Goal: Find specific page/section: Find specific page/section

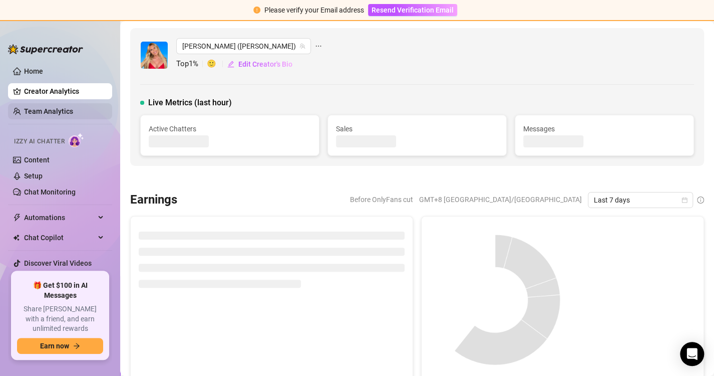
click at [61, 101] on ul "Home Creator Analytics Team Analytics Izzy AI Chatter Content Setup Chat Monito…" at bounding box center [60, 163] width 104 height 208
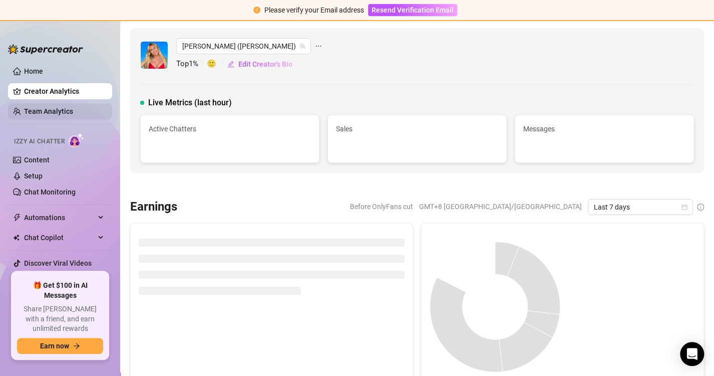
click at [61, 101] on ul "Home Creator Analytics Team Analytics Izzy AI Chatter Content Setup Chat Monito…" at bounding box center [60, 163] width 104 height 208
click at [64, 113] on link "Team Analytics" at bounding box center [48, 111] width 49 height 8
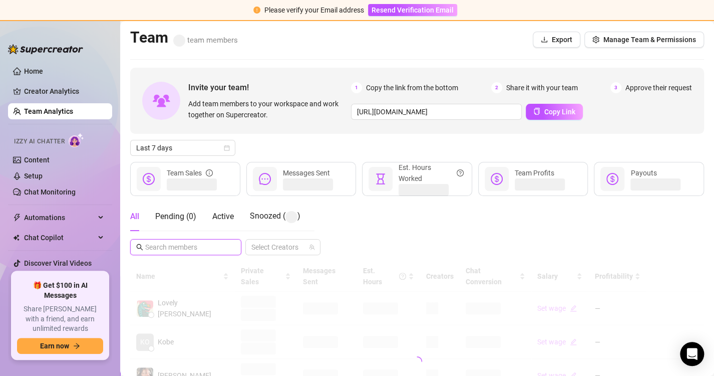
click at [160, 244] on input "text" at bounding box center [186, 246] width 82 height 11
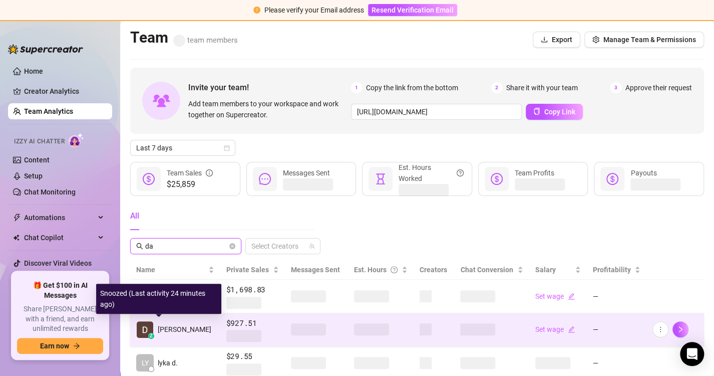
type input "da"
click at [163, 330] on span "[PERSON_NAME]" at bounding box center [185, 329] width 54 height 11
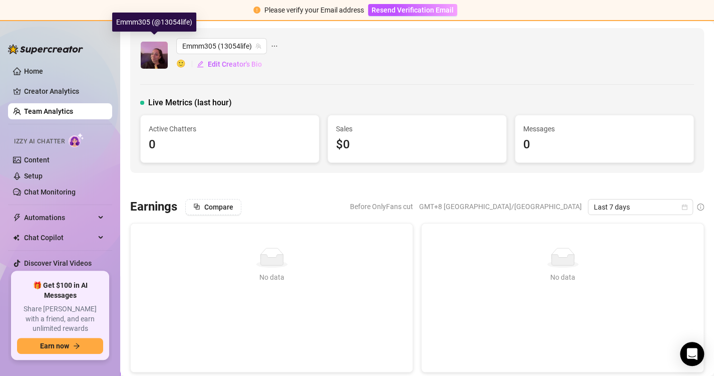
click at [155, 55] on img at bounding box center [154, 55] width 27 height 27
click at [56, 107] on link "Team Analytics" at bounding box center [48, 111] width 49 height 8
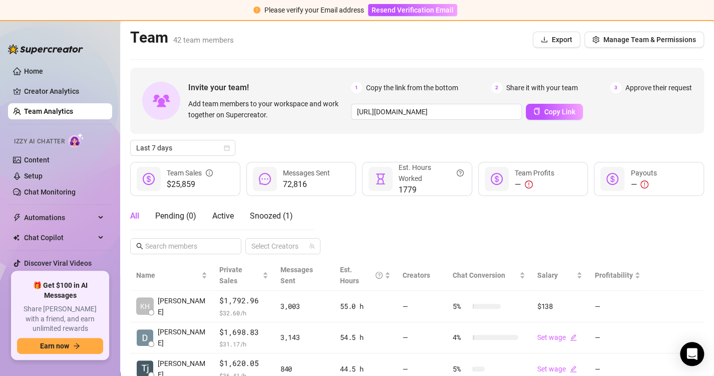
click at [56, 110] on link "Team Analytics" at bounding box center [48, 111] width 49 height 8
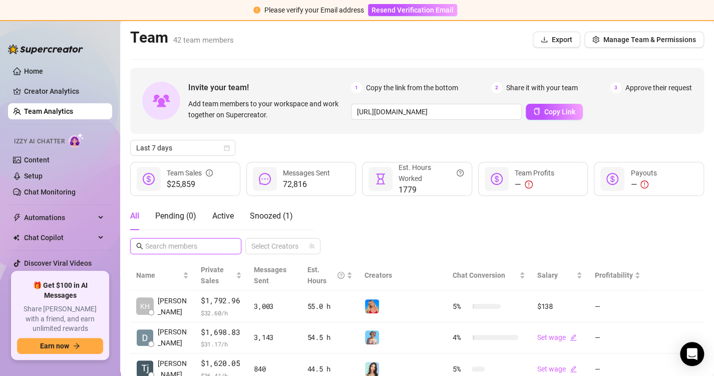
click at [167, 242] on input "text" at bounding box center [186, 245] width 82 height 11
type input "d"
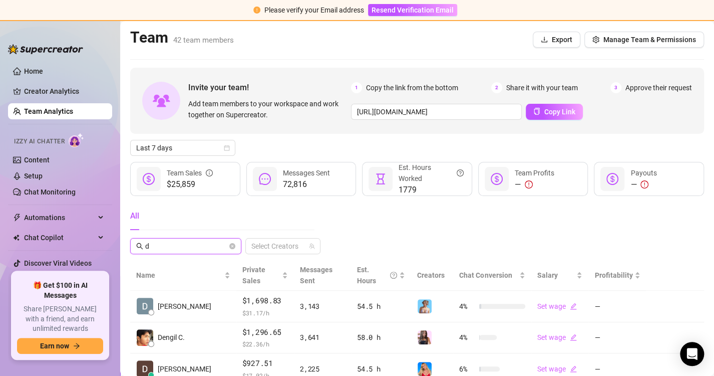
click at [180, 250] on input "d" at bounding box center [186, 245] width 82 height 11
